Goal: Navigation & Orientation: Find specific page/section

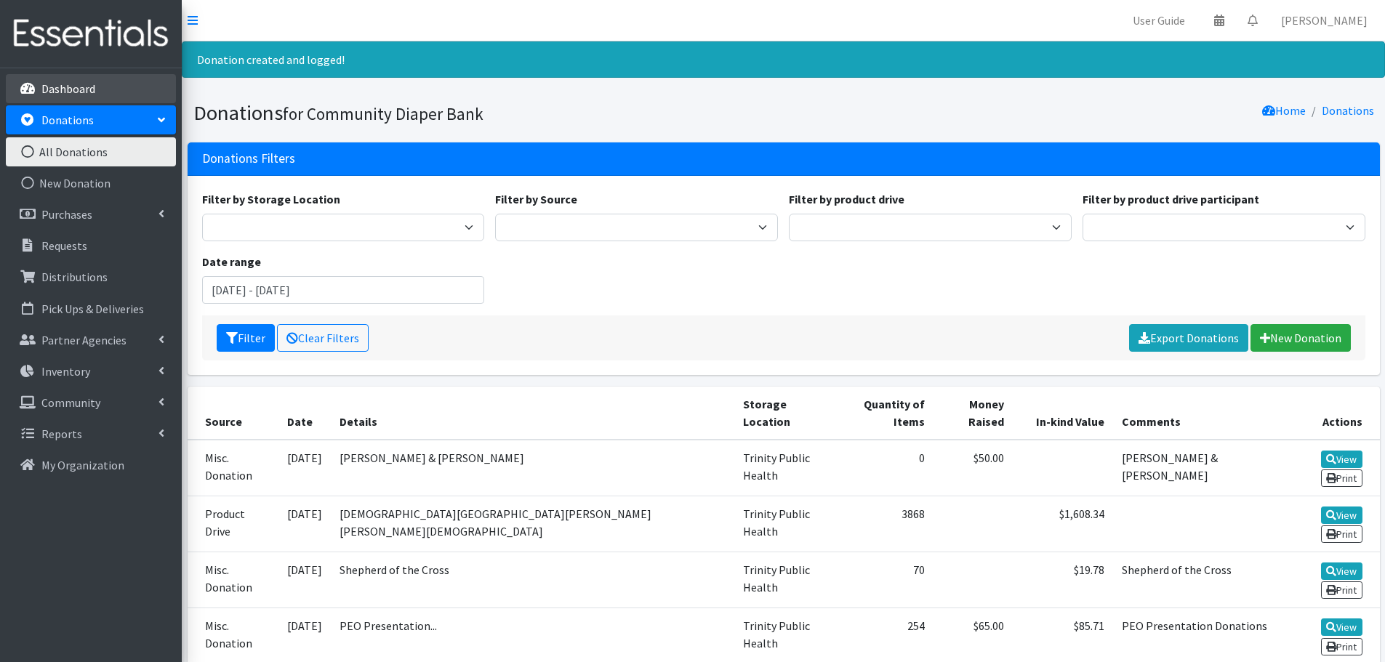
click at [67, 81] on p "Dashboard" at bounding box center [68, 88] width 54 height 15
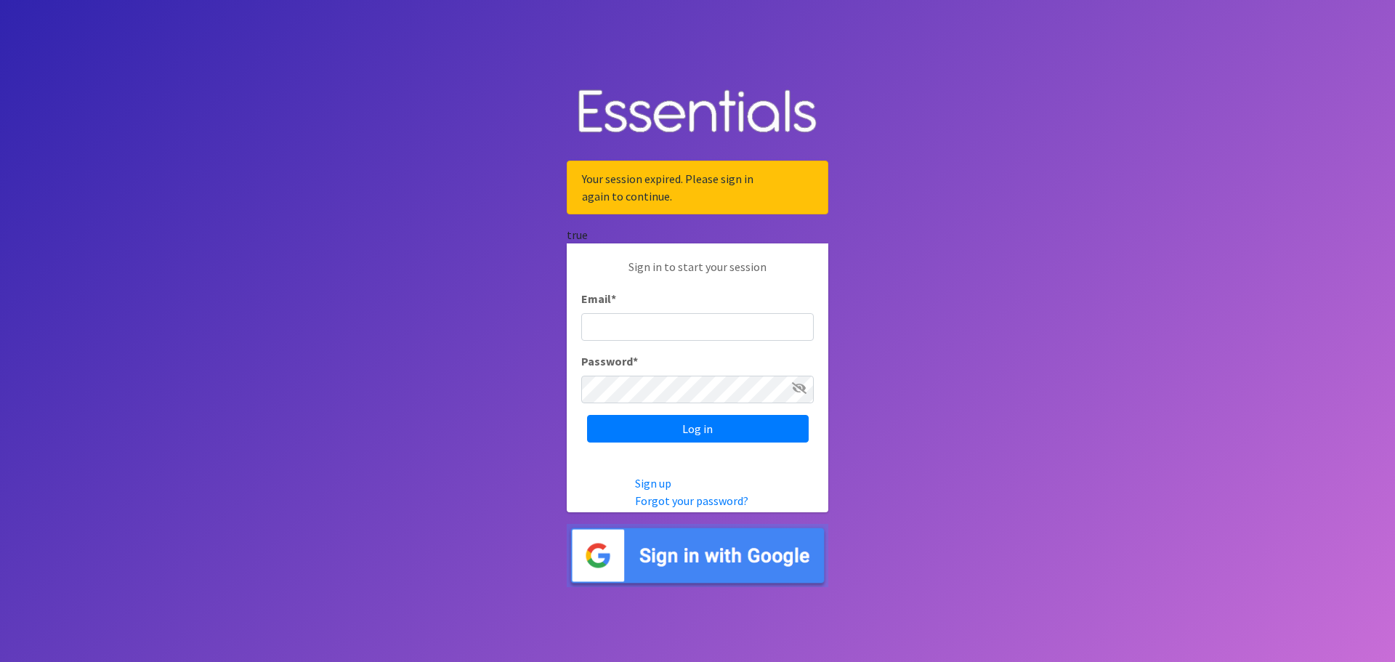
click at [632, 329] on input "Email *" at bounding box center [697, 327] width 233 height 28
click at [966, 434] on body "Your session expired. Please sign in again to continue. true Sign in to start y…" at bounding box center [697, 331] width 1395 height 662
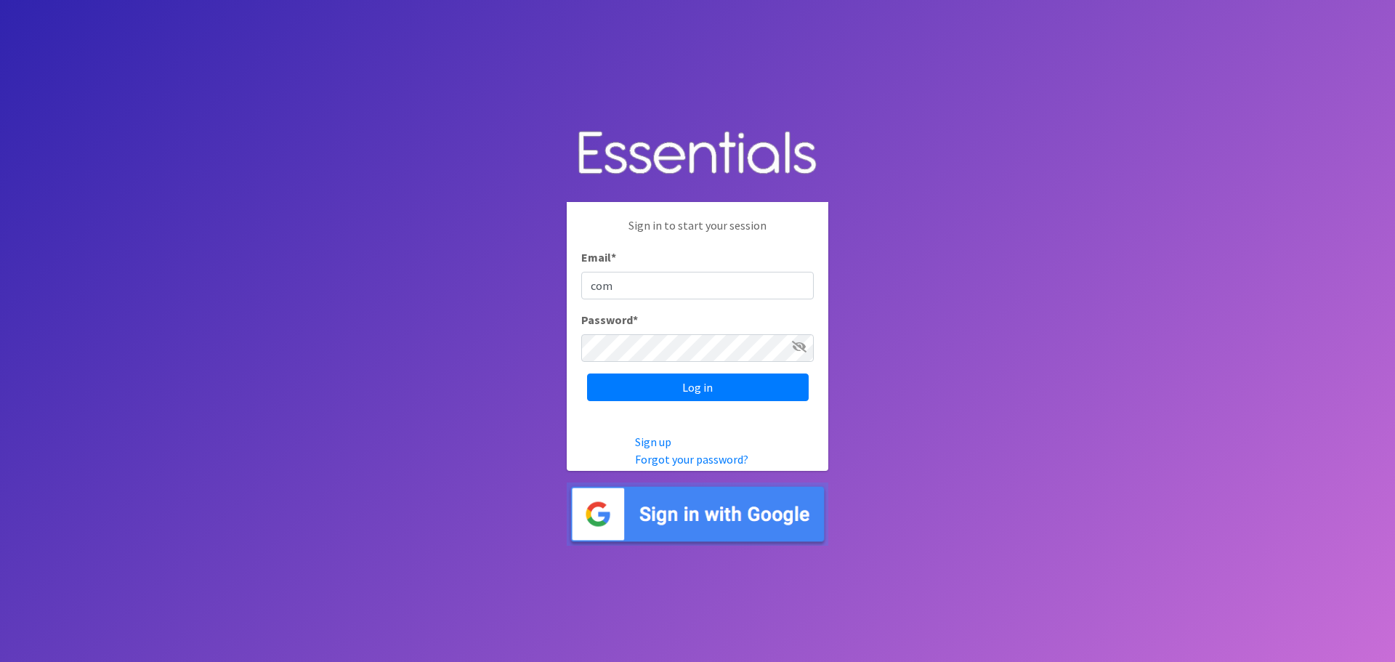
type input "communitydiaperbank@gmail.com"
click at [587, 374] on input "Log in" at bounding box center [698, 388] width 222 height 28
